Goal: Task Accomplishment & Management: Manage account settings

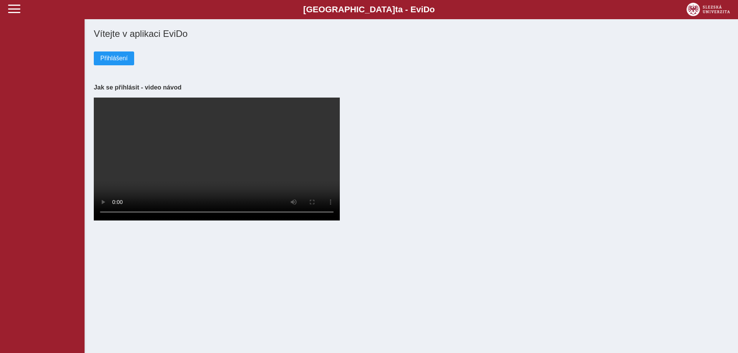
click at [125, 289] on div "Slezská univerzi t a - Evi D o EviDo Vítejte v aplikaci EviDo Přihlášení Jak se…" at bounding box center [369, 176] width 738 height 353
click at [115, 61] on span "Přihlášení" at bounding box center [113, 58] width 27 height 7
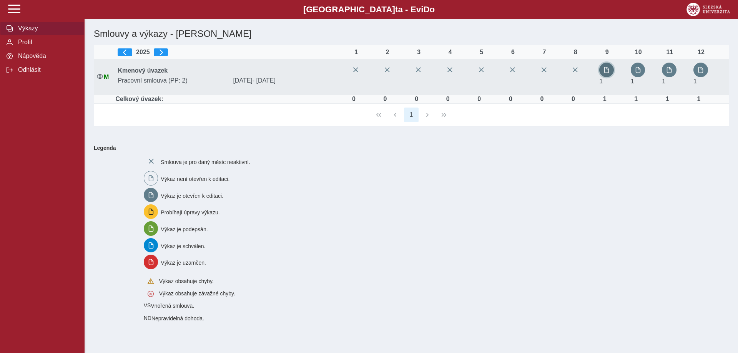
click at [609, 70] on span "button" at bounding box center [607, 70] width 6 height 6
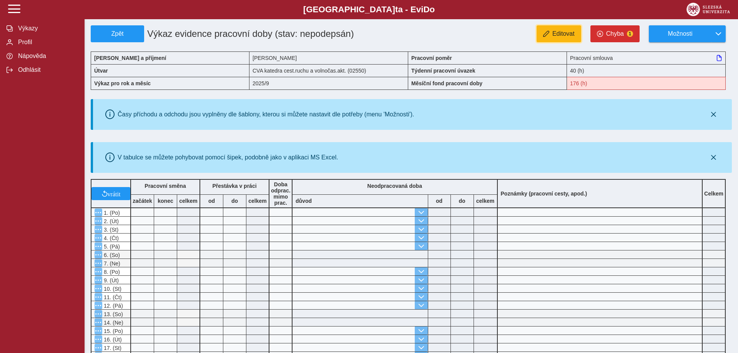
click at [565, 36] on span "Editovat" at bounding box center [563, 33] width 22 height 7
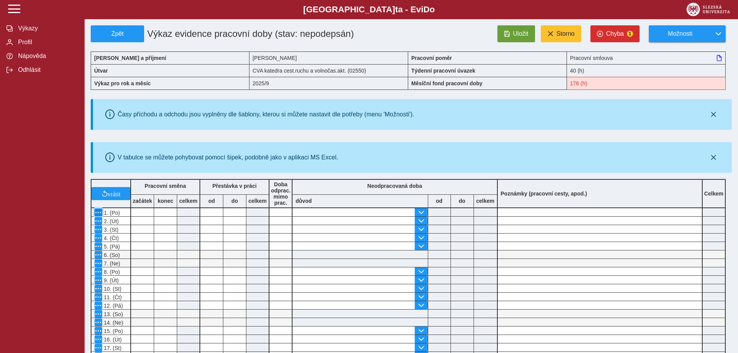
click at [100, 215] on span "button" at bounding box center [98, 213] width 6 height 6
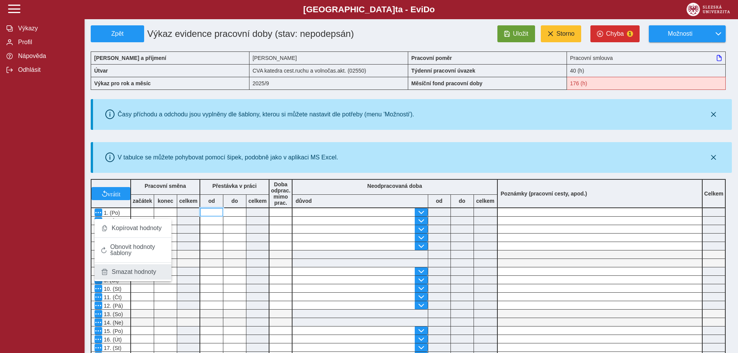
click at [211, 216] on input at bounding box center [211, 212] width 23 height 8
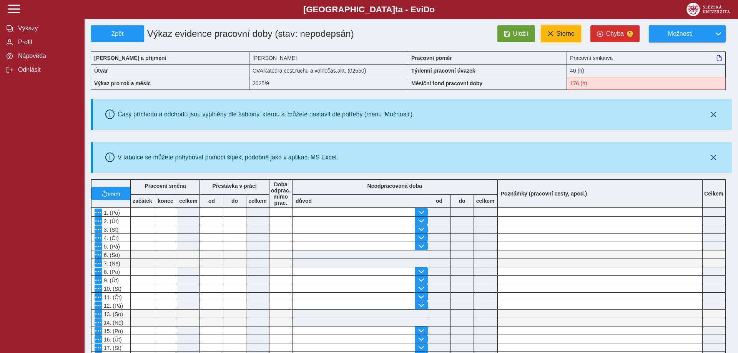
click at [566, 35] on span "Storno" at bounding box center [566, 33] width 18 height 7
